Goal: Register for event/course

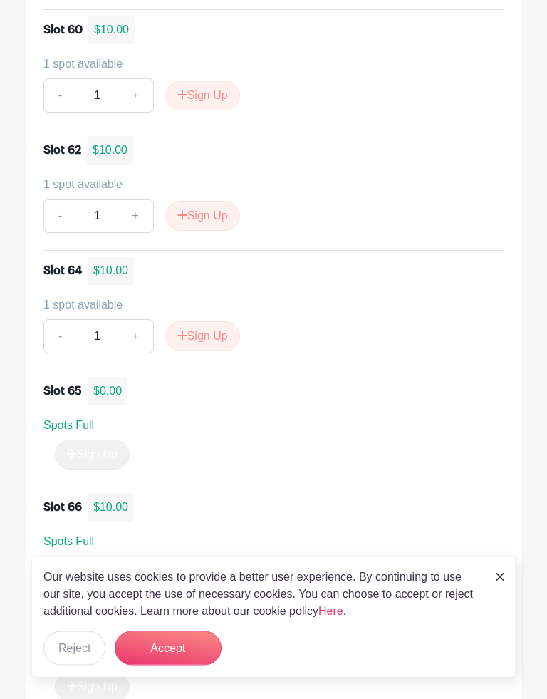
scroll to position [3885, 0]
click at [200, 331] on button "Sign Up" at bounding box center [202, 336] width 75 height 30
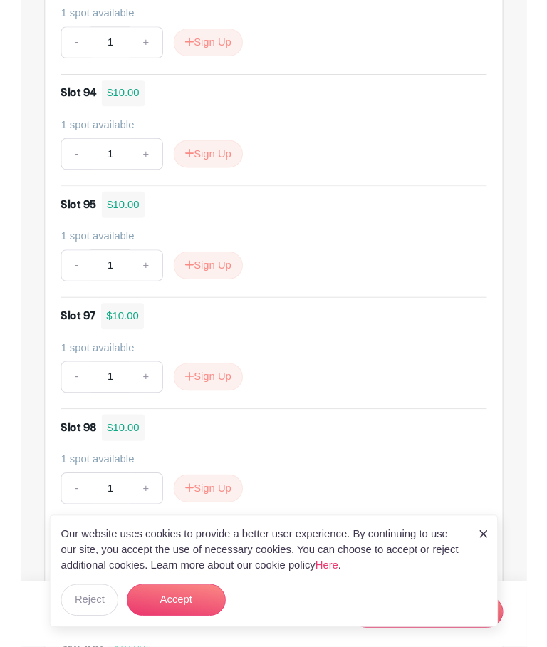
scroll to position [5947, 0]
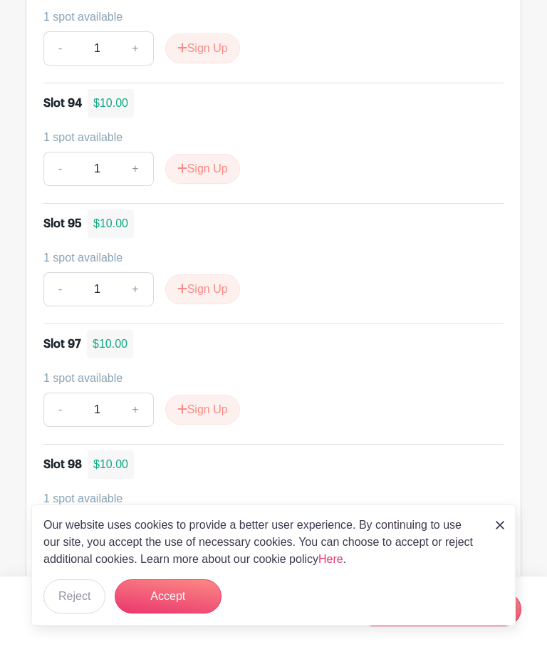
click at [209, 395] on button "Sign Up" at bounding box center [202, 410] width 75 height 30
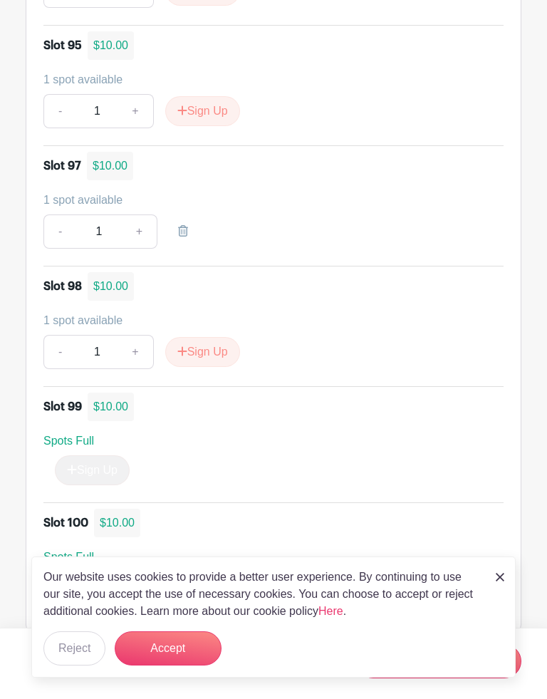
scroll to position [6150, 0]
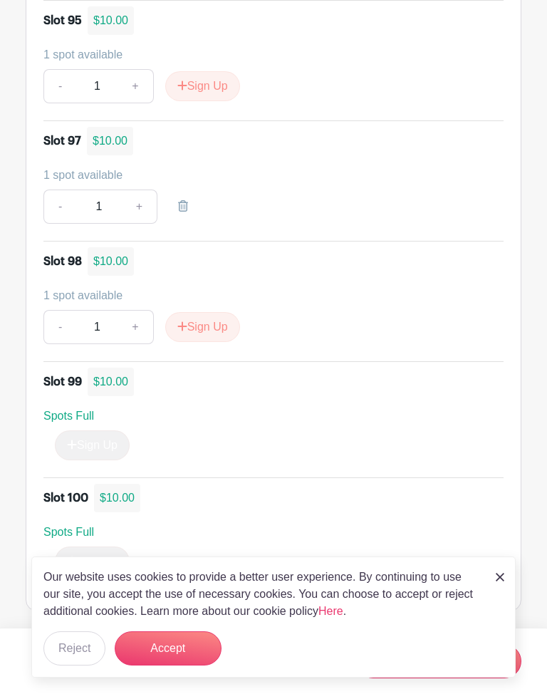
click at [176, 639] on button "Accept" at bounding box center [168, 648] width 107 height 34
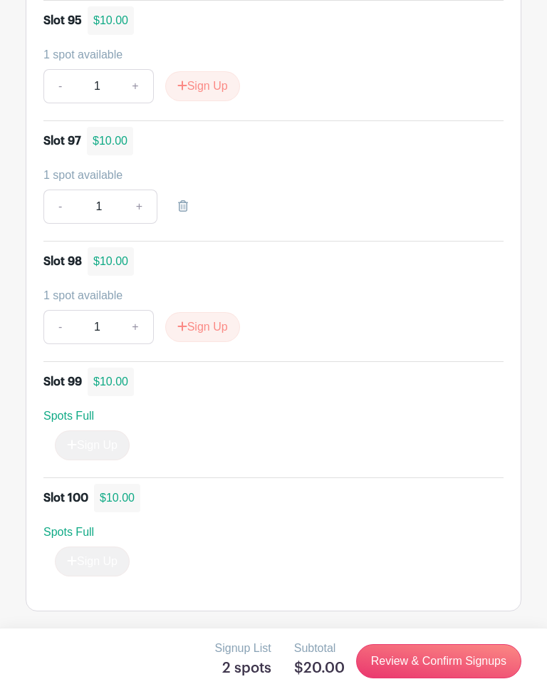
click at [426, 646] on link "Review & Confirm Signups" at bounding box center [438, 661] width 165 height 34
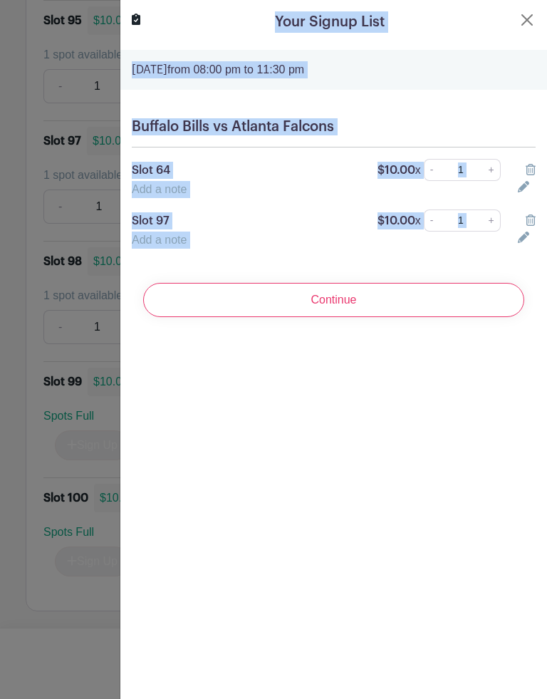
click at [457, 484] on div "Your Signup List [DATE] 08:00 pm to 11:30 pm Buffalo Bills vs Atlanta Falcons S…" at bounding box center [333, 349] width 427 height 699
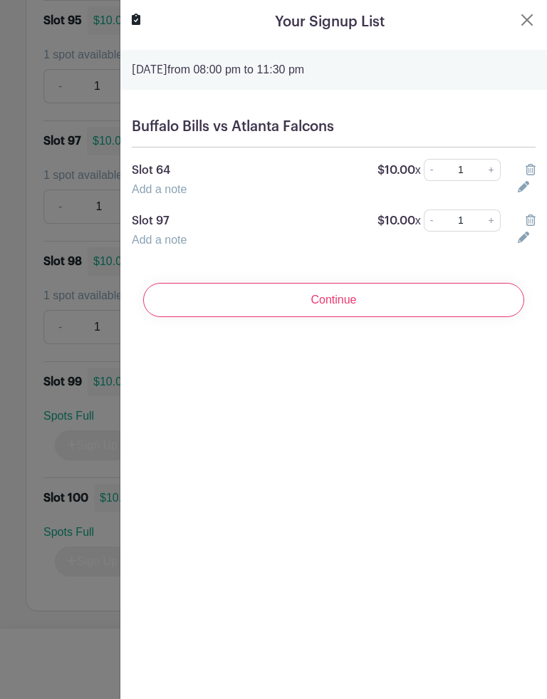
click at [308, 288] on input "Continue" at bounding box center [333, 300] width 381 height 34
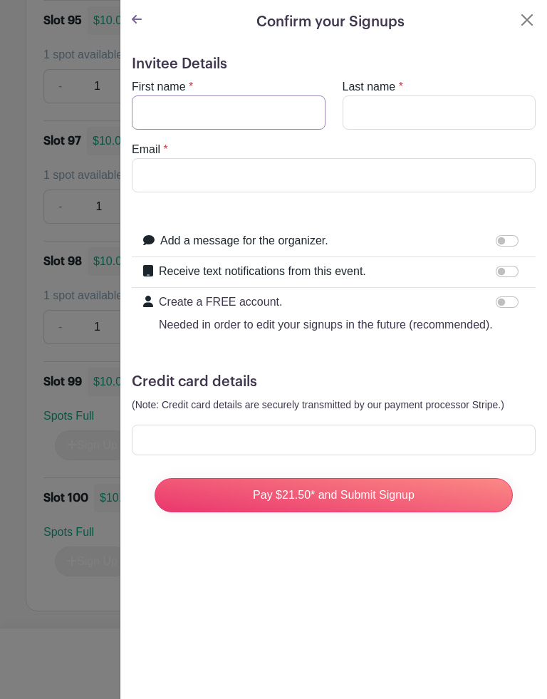
click at [176, 104] on input "First name" at bounding box center [229, 112] width 194 height 34
click at [197, 110] on input "First name" at bounding box center [229, 112] width 194 height 34
type input "[PERSON_NAME]"
click at [376, 105] on input "Last name" at bounding box center [440, 112] width 194 height 34
type input "[PERSON_NAME]"
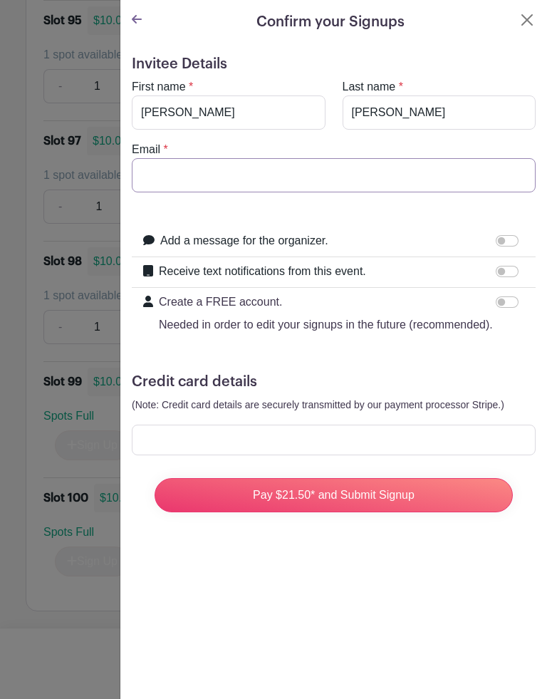
click at [150, 165] on input "Email" at bounding box center [334, 175] width 404 height 34
type input "[EMAIL_ADDRESS][DOMAIN_NAME]"
click at [174, 427] on div at bounding box center [334, 439] width 404 height 31
click at [389, 488] on input "Pay $21.50* and Submit Signup" at bounding box center [334, 495] width 358 height 34
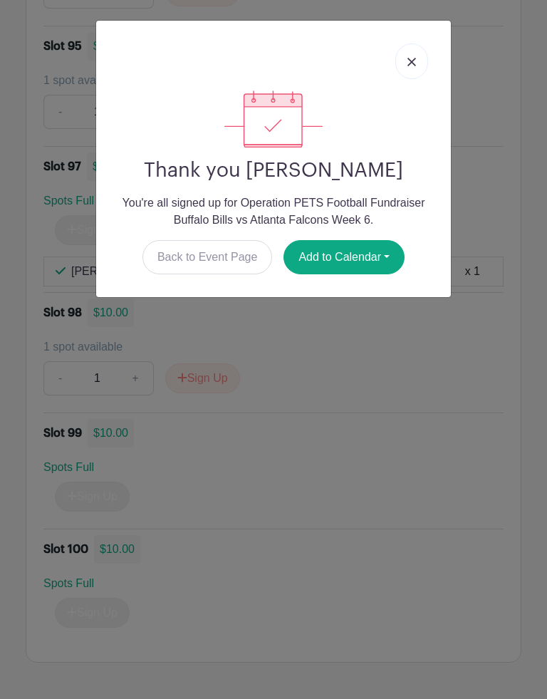
click at [413, 60] on img at bounding box center [411, 62] width 9 height 9
